Goal: Information Seeking & Learning: Find specific fact

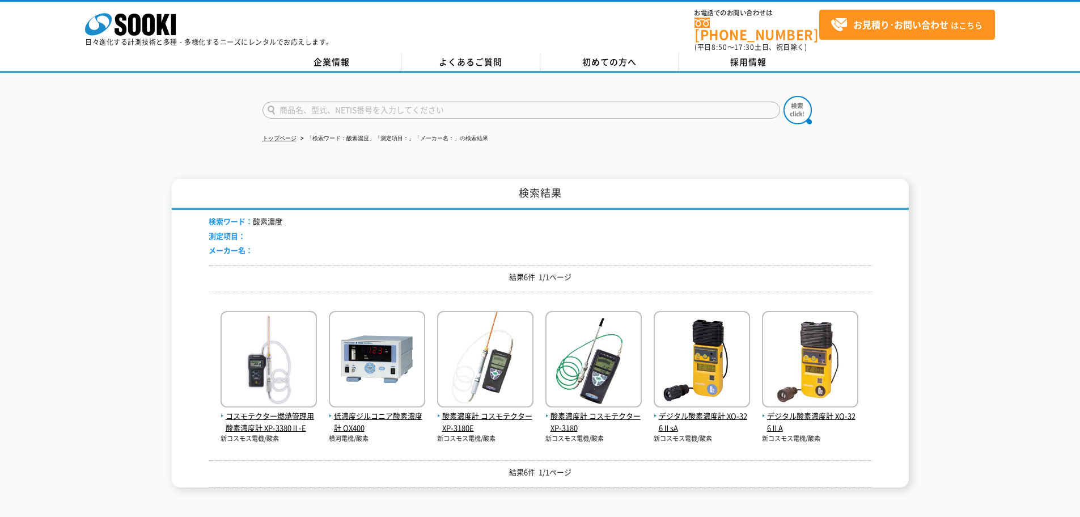
click at [409, 183] on h1 "検索結果" at bounding box center [540, 194] width 737 height 31
drag, startPoint x: 253, startPoint y: 214, endPoint x: 289, endPoint y: 210, distance: 35.9
click at [289, 210] on div "検索ワード： 酸素濃度 測定項目： メーカー名：" at bounding box center [540, 237] width 663 height 55
click at [532, 223] on div "検索ワード： 酸素濃度 測定項目： メーカー名：" at bounding box center [540, 237] width 663 height 55
drag, startPoint x: 500, startPoint y: 266, endPoint x: 600, endPoint y: 266, distance: 100.9
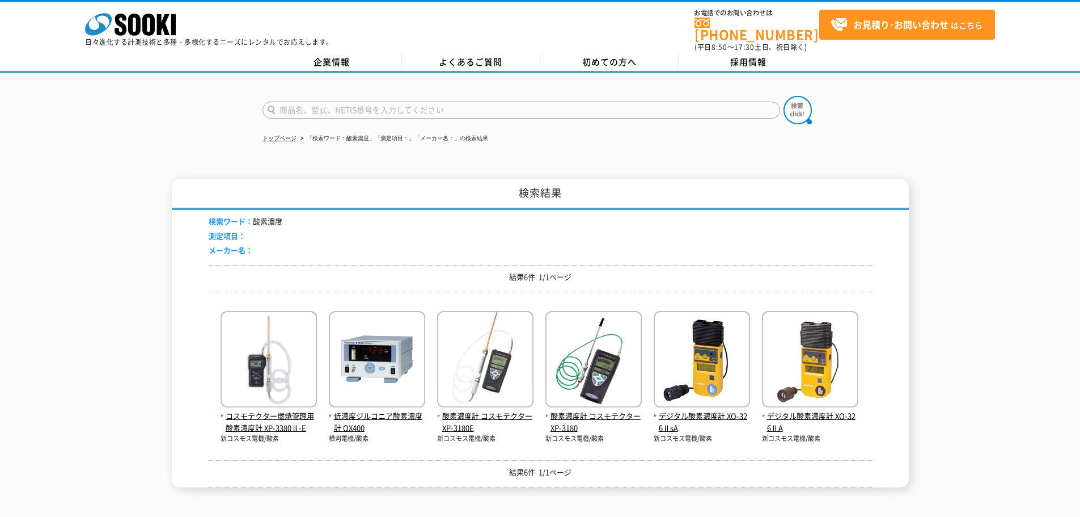
click at [600, 271] on p "結果6件 1/1ページ" at bounding box center [540, 277] width 663 height 12
click at [638, 219] on div "検索ワード： 酸素濃度 測定項目： メーカー名：" at bounding box center [540, 237] width 663 height 55
click at [511, 179] on h1 "検索結果" at bounding box center [540, 194] width 737 height 31
click at [943, 256] on div "検索結果 検索ワード： 酸素濃度 測定項目： メーカー名： 結果6件 1/1ページ コスモテクター燃焼管理用酸素濃度計 XP-3380Ⅱ-E 新コスモス電機/…" at bounding box center [540, 333] width 1080 height 308
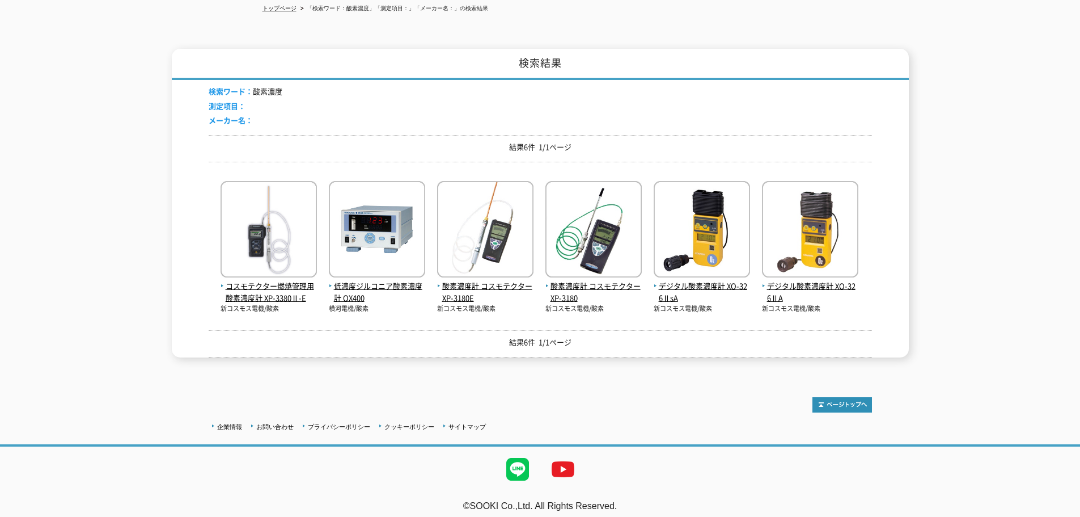
scroll to position [130, 0]
click at [642, 361] on div "トップページ 「検索ワード：酸素濃度」「測定項目：」「メーカー名：」の検索結果 検索結果 検索ワード： 酸素濃度 測定項目： メーカー名： 結果6件 1/1ペ…" at bounding box center [540, 158] width 1080 height 431
drag, startPoint x: 580, startPoint y: 331, endPoint x: 678, endPoint y: 386, distance: 112.7
click at [473, 329] on div "結果6件 1/1ページ" at bounding box center [540, 342] width 663 height 27
drag, startPoint x: 739, startPoint y: 388, endPoint x: 728, endPoint y: 386, distance: 11.5
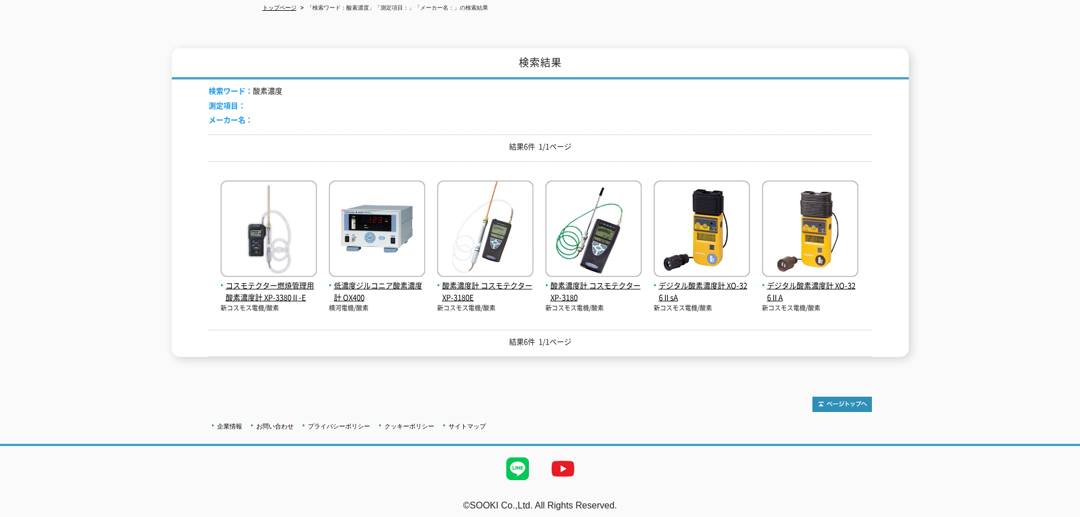
click at [729, 386] on div at bounding box center [540, 398] width 663 height 27
click at [728, 385] on div at bounding box center [540, 398] width 663 height 27
click at [672, 417] on div "企業情報 お問い合わせ プライバシーポリシー クッキーポリシー サイトマップ" at bounding box center [540, 424] width 663 height 15
click at [591, 280] on span "酸素濃度計 コスモテクター XP-3180" at bounding box center [593, 292] width 96 height 24
